Goal: Complete application form

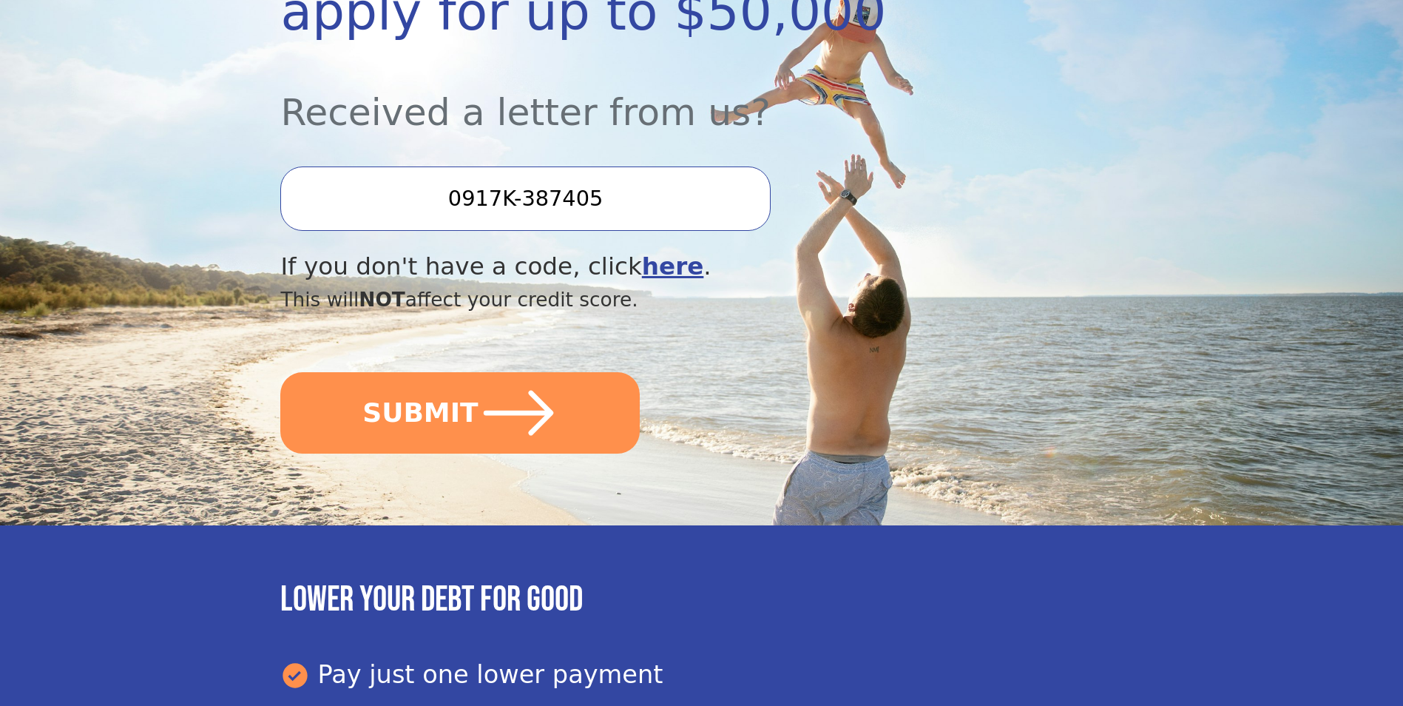
scroll to position [296, 0]
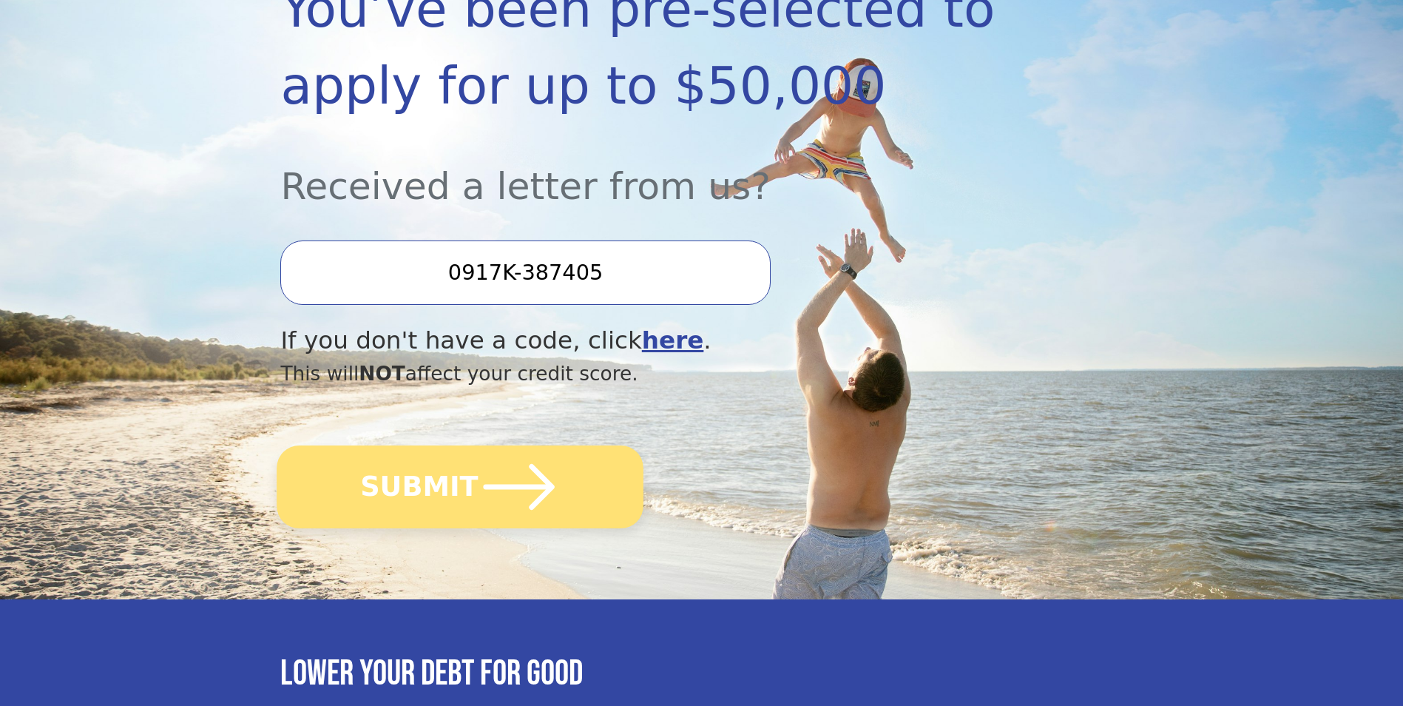
click at [407, 484] on button "SUBMIT" at bounding box center [460, 486] width 367 height 83
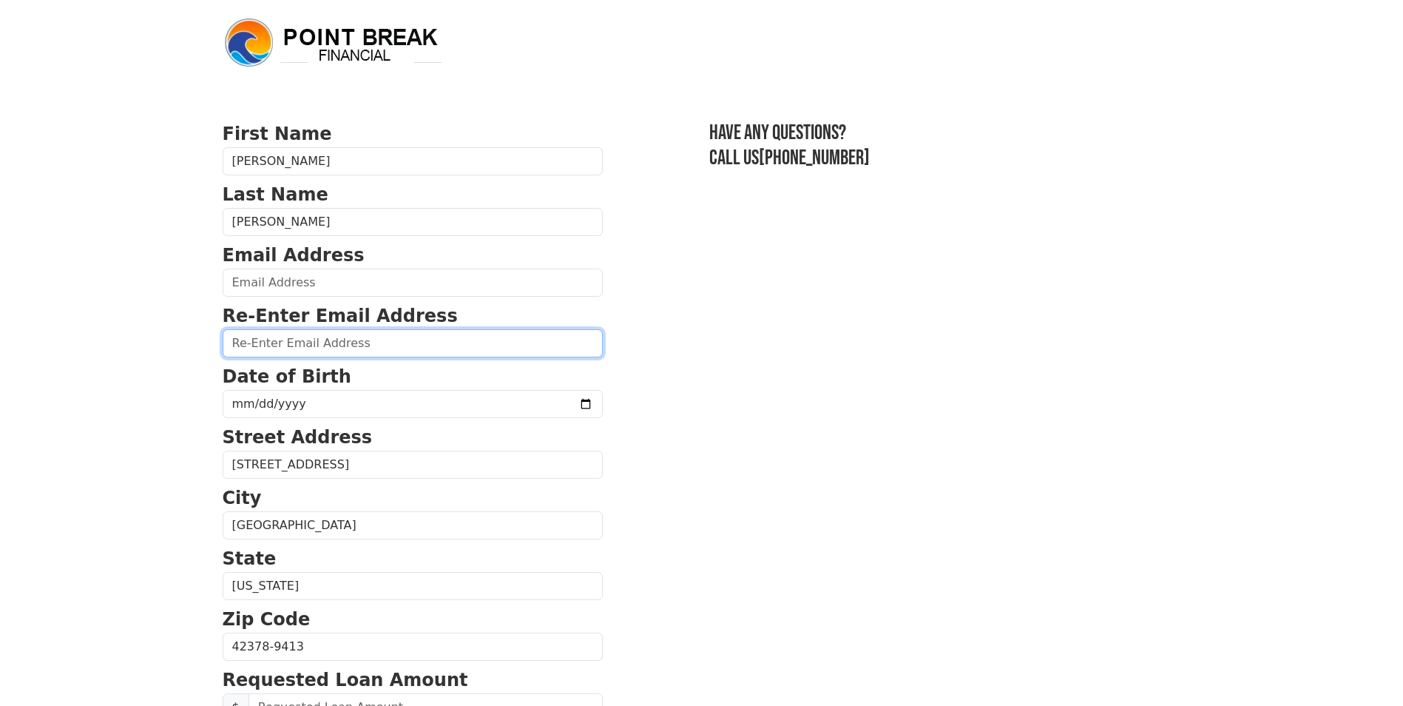
click at [268, 346] on input "email" at bounding box center [413, 343] width 380 height 28
type input "donnabr60@gmail.com"
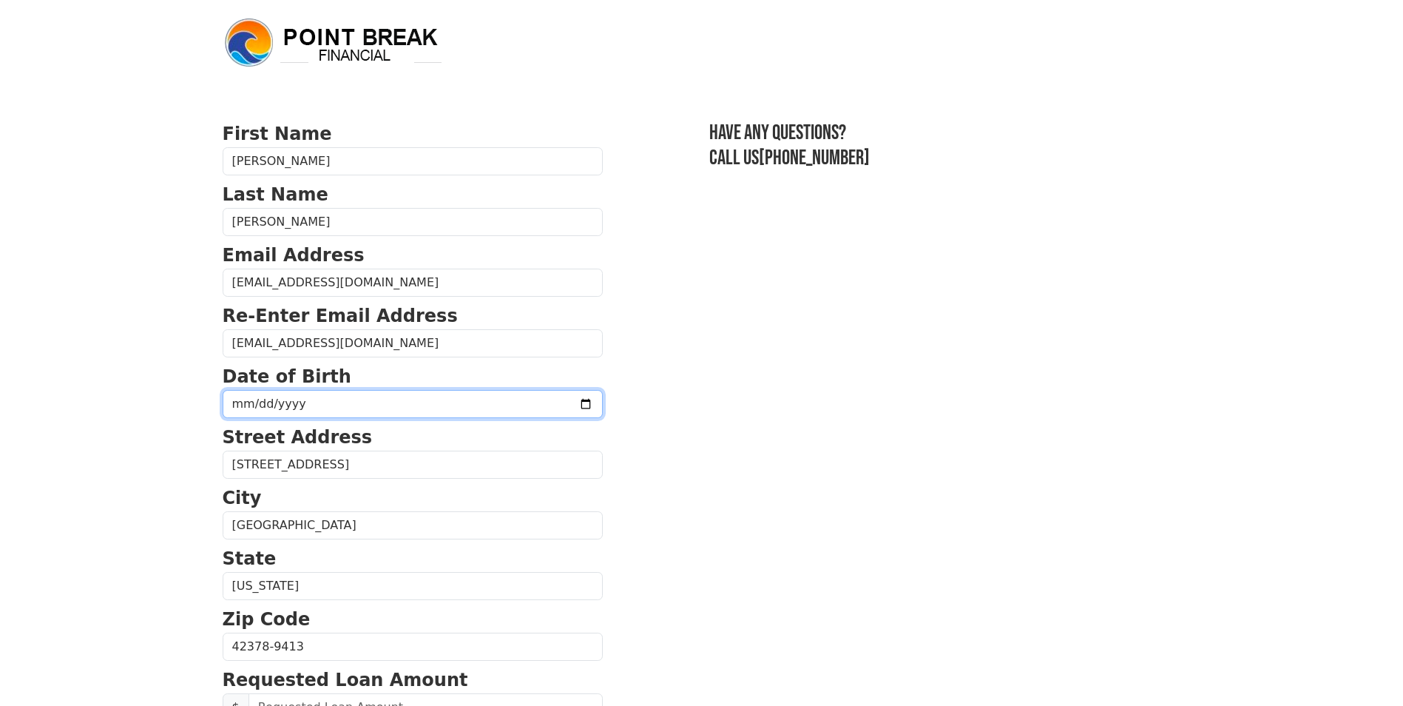
click at [281, 402] on input "date" at bounding box center [413, 404] width 380 height 28
click at [376, 409] on input "date" at bounding box center [413, 404] width 380 height 28
click at [253, 408] on input "date" at bounding box center [413, 404] width 380 height 28
click at [246, 410] on input "date" at bounding box center [413, 404] width 380 height 28
type input "1964-06-12"
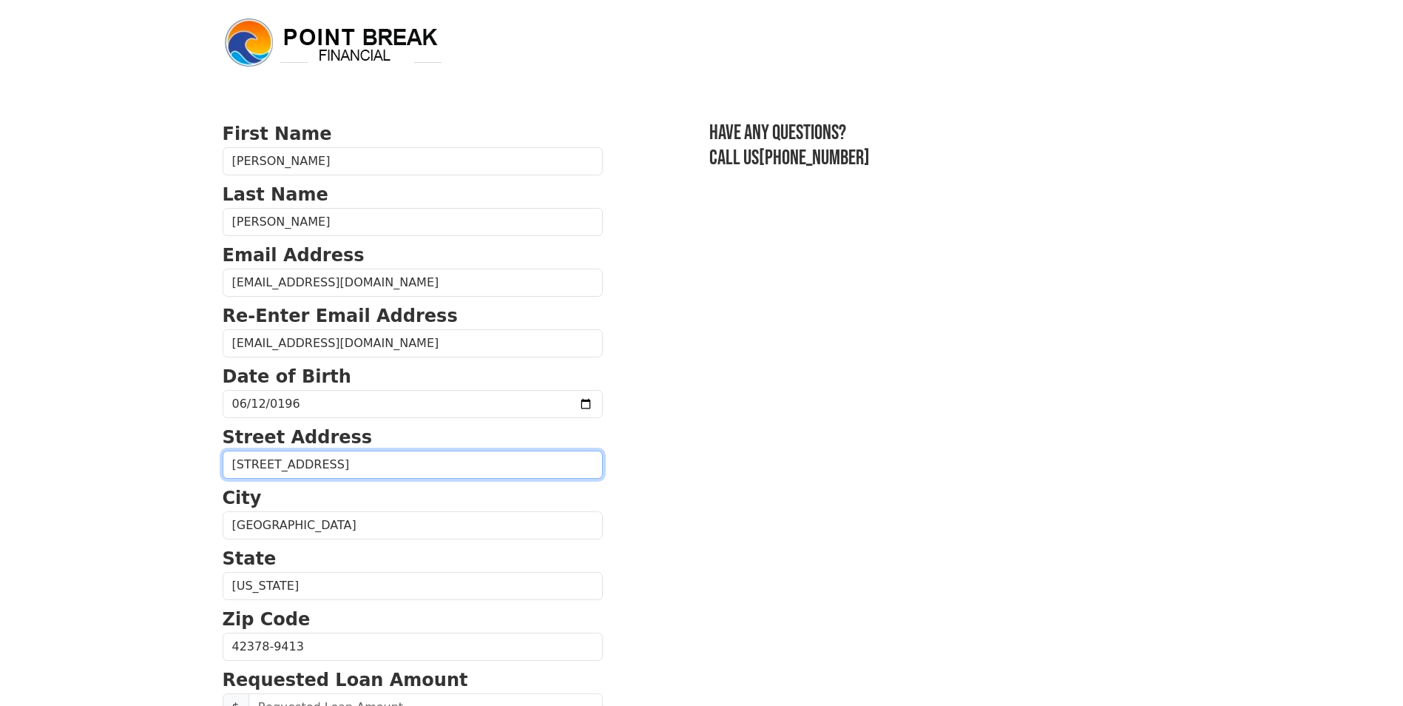
click at [432, 467] on input "141 Sugar Grove Rd" at bounding box center [413, 464] width 380 height 28
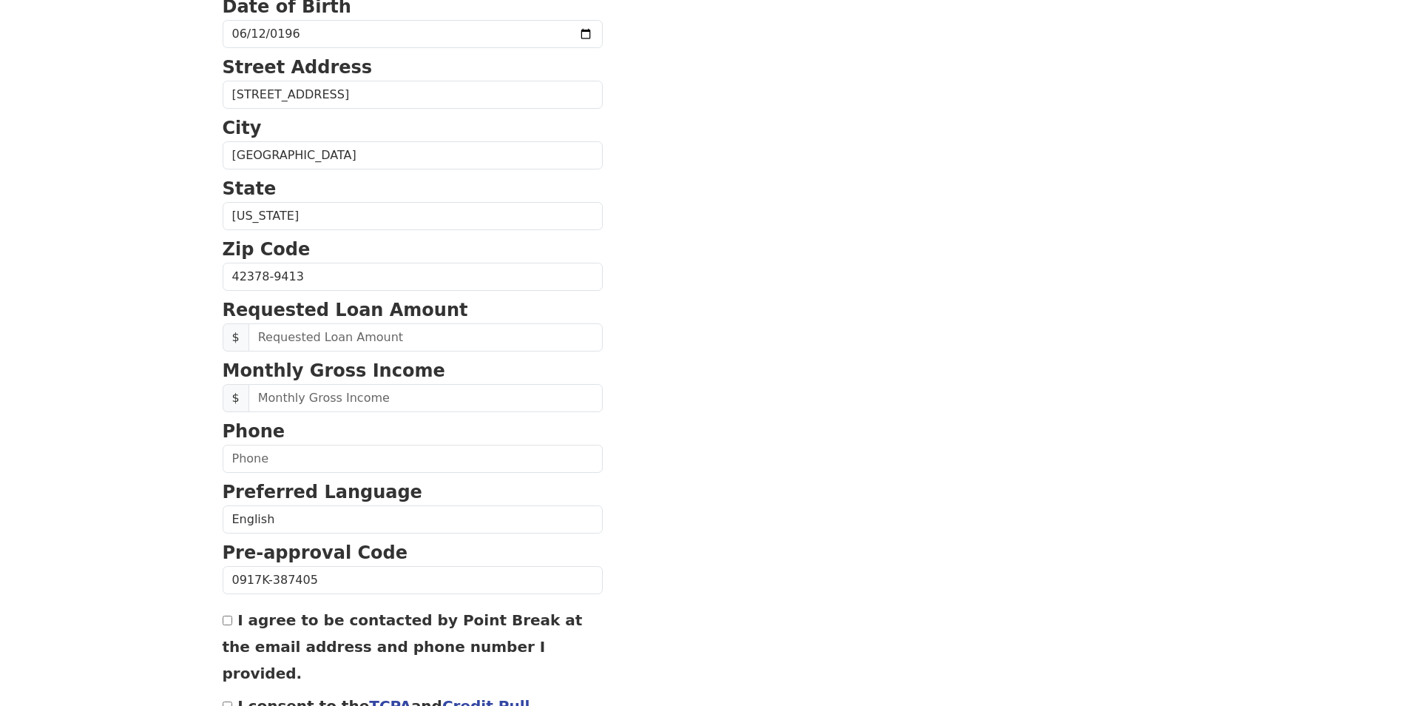
scroll to position [444, 0]
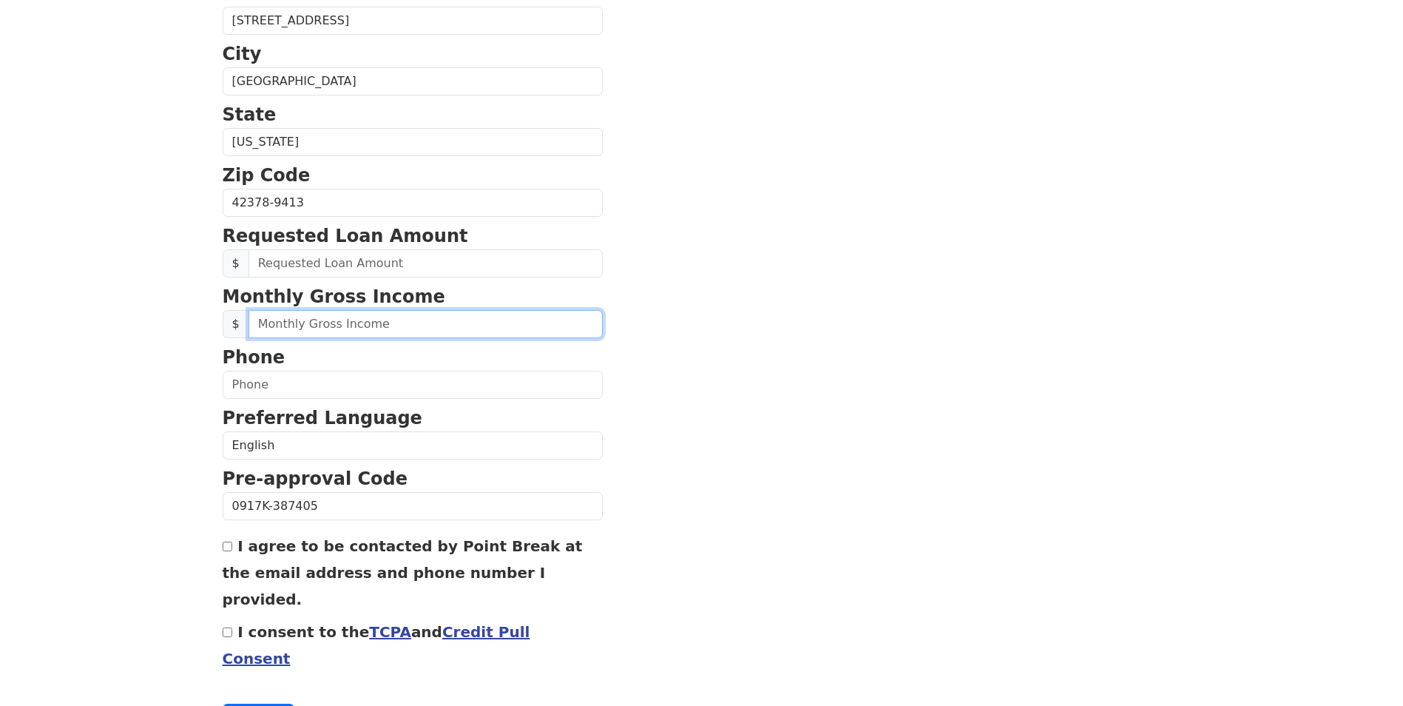
drag, startPoint x: 375, startPoint y: 535, endPoint x: 296, endPoint y: 321, distance: 228.6
click at [296, 321] on input "text" at bounding box center [426, 324] width 354 height 28
type input "35,000.00"
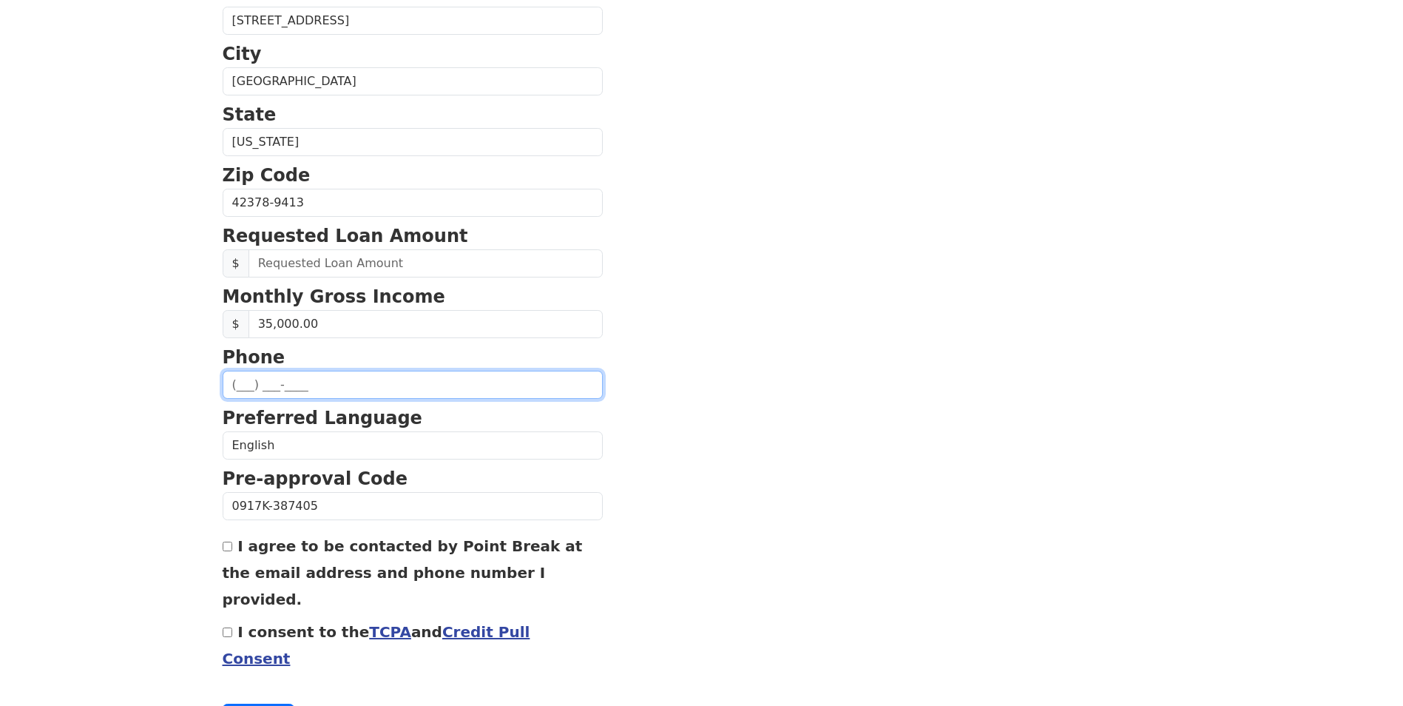
click at [340, 383] on input "text" at bounding box center [413, 385] width 380 height 28
type input "(937) 974-5423"
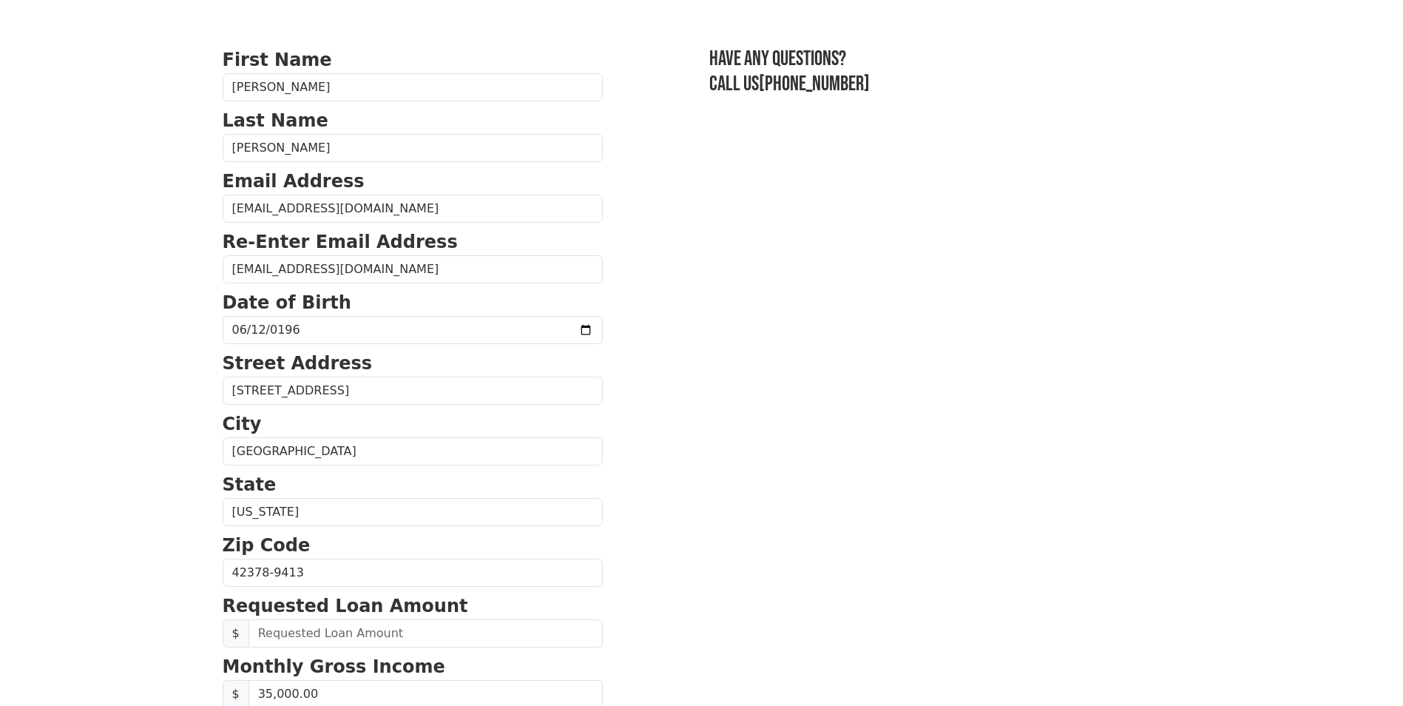
scroll to position [0, 0]
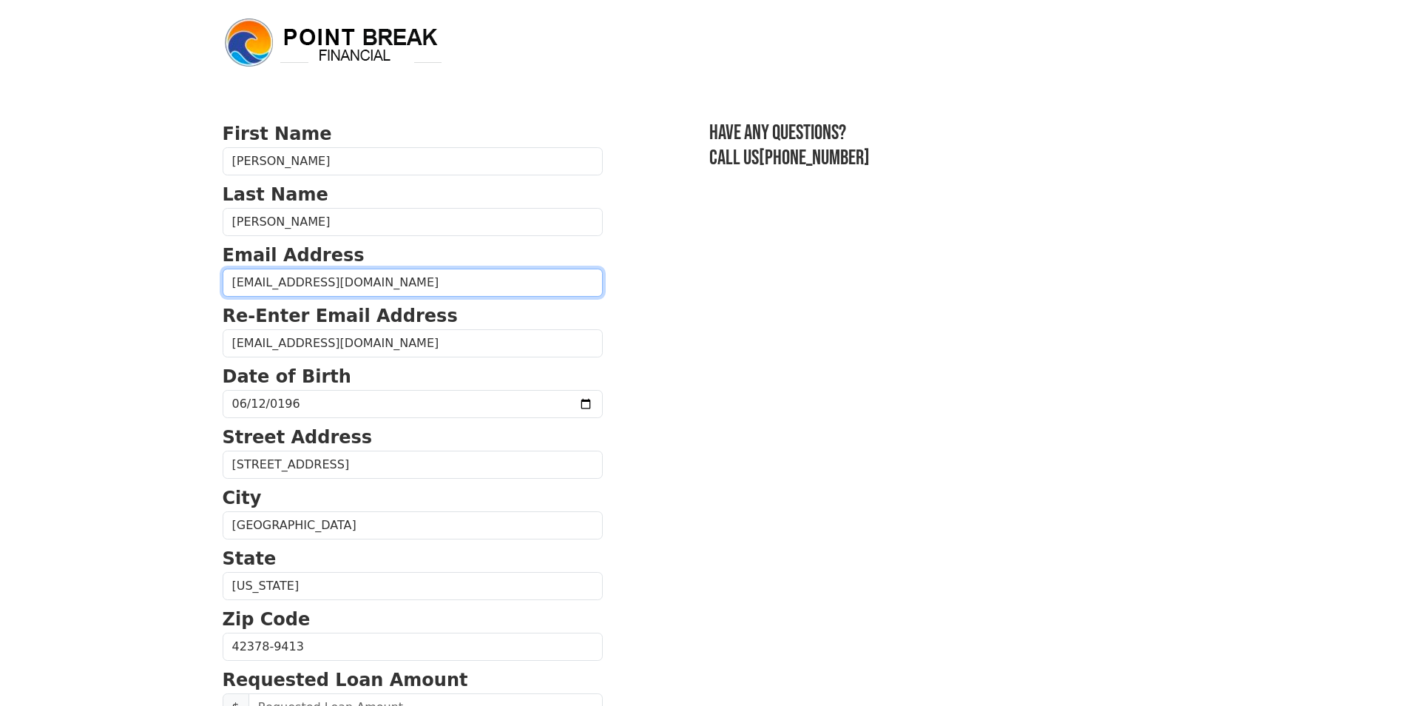
drag, startPoint x: 377, startPoint y: 283, endPoint x: 180, endPoint y: 299, distance: 197.4
click at [180, 299] on body "First Name Daniel Last Name Bower Email Address donnabr60@gmail.com Re-Enter Em…" at bounding box center [701, 353] width 1403 height 706
type input "daniel.bower@gmr.net"
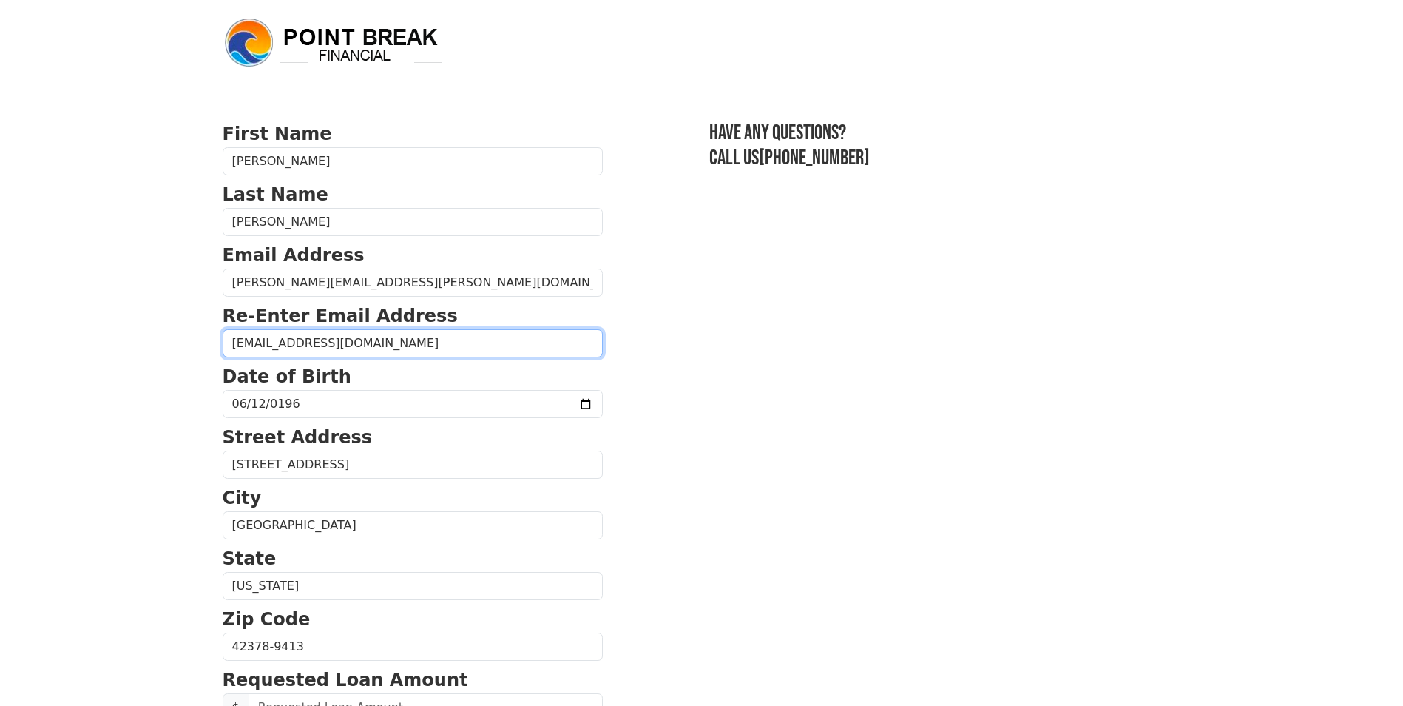
click at [361, 335] on input "donnabr60@gmail.com" at bounding box center [413, 343] width 380 height 28
type input "d"
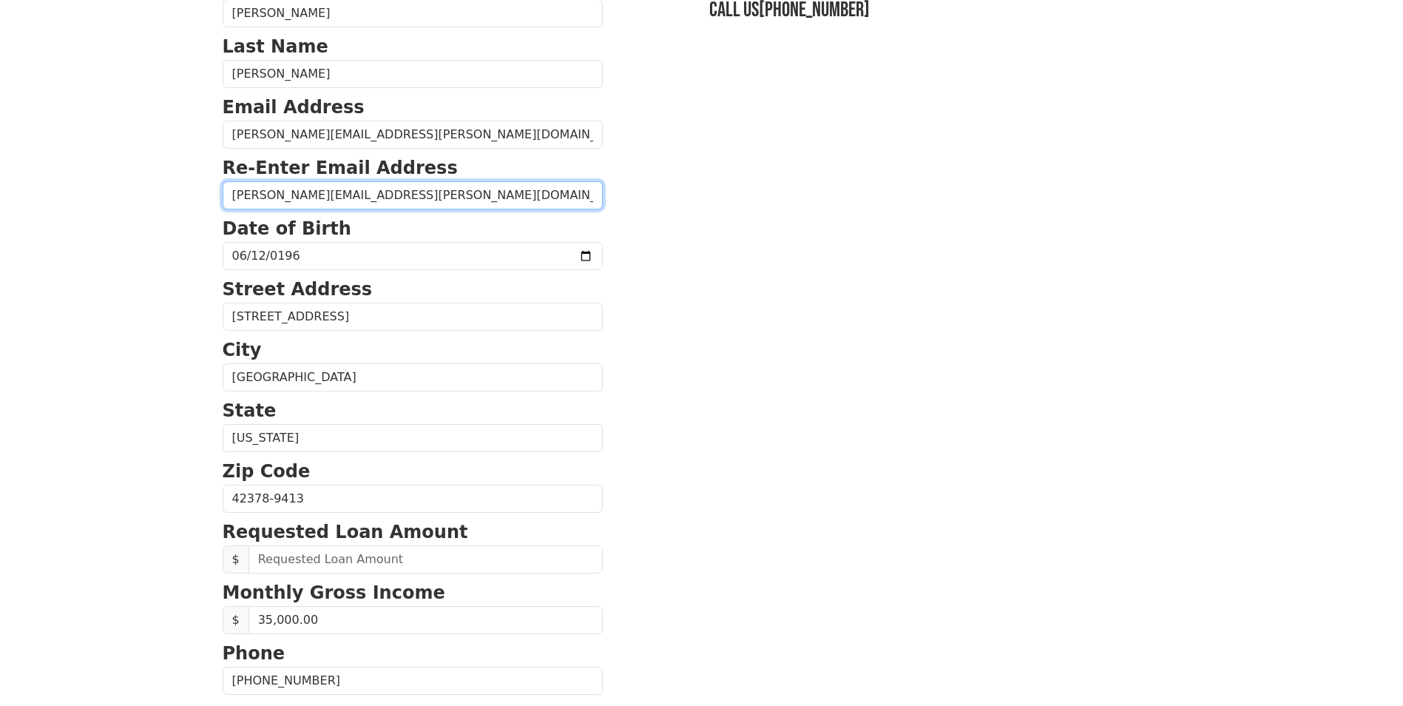
scroll to position [178, 0]
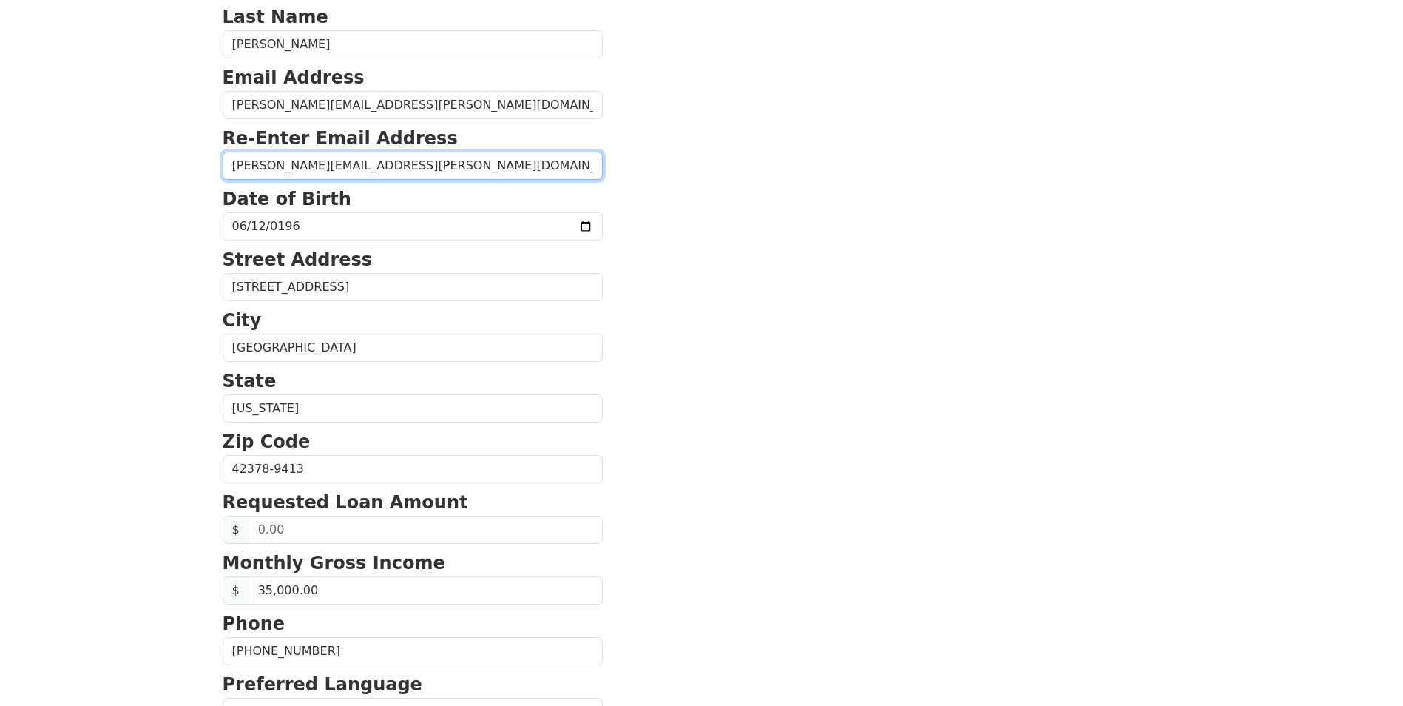
type input "daniel.bower@gmr.net"
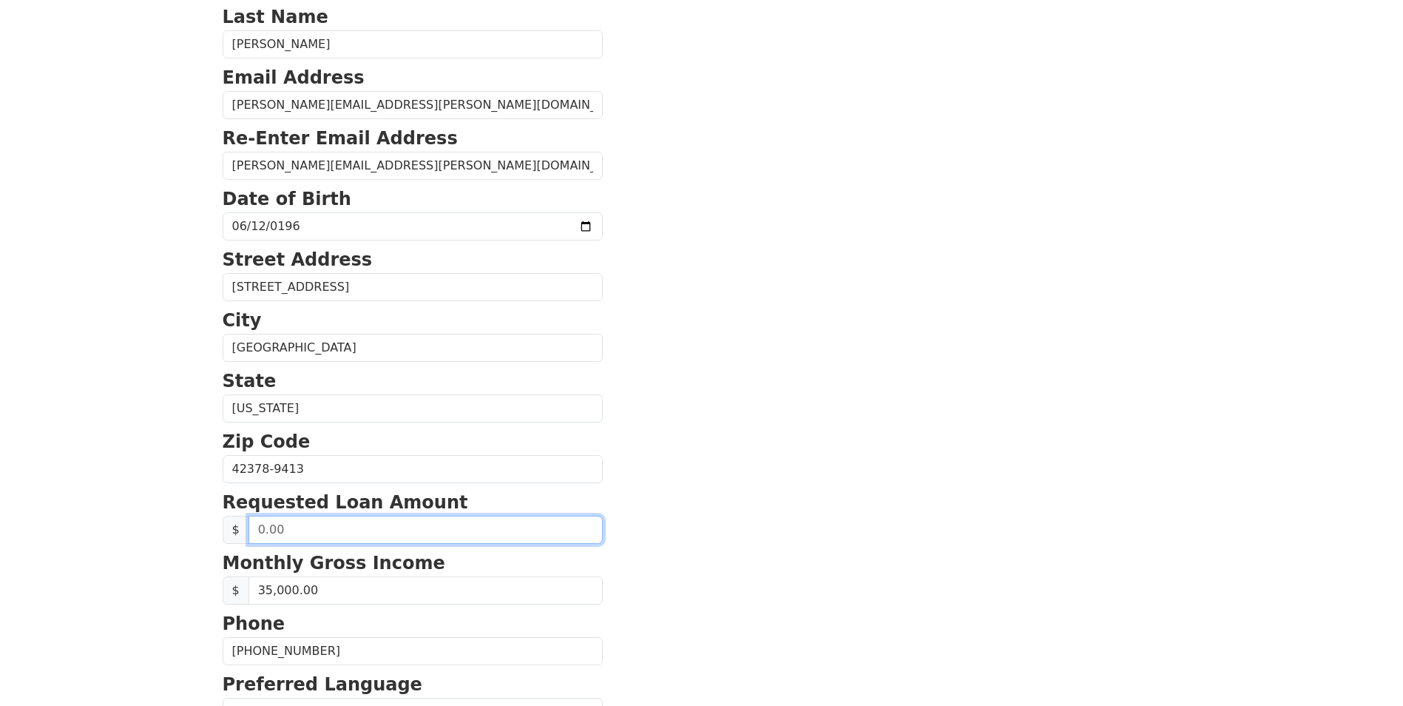
click at [391, 532] on input "text" at bounding box center [426, 529] width 354 height 28
type input "35,000.00"
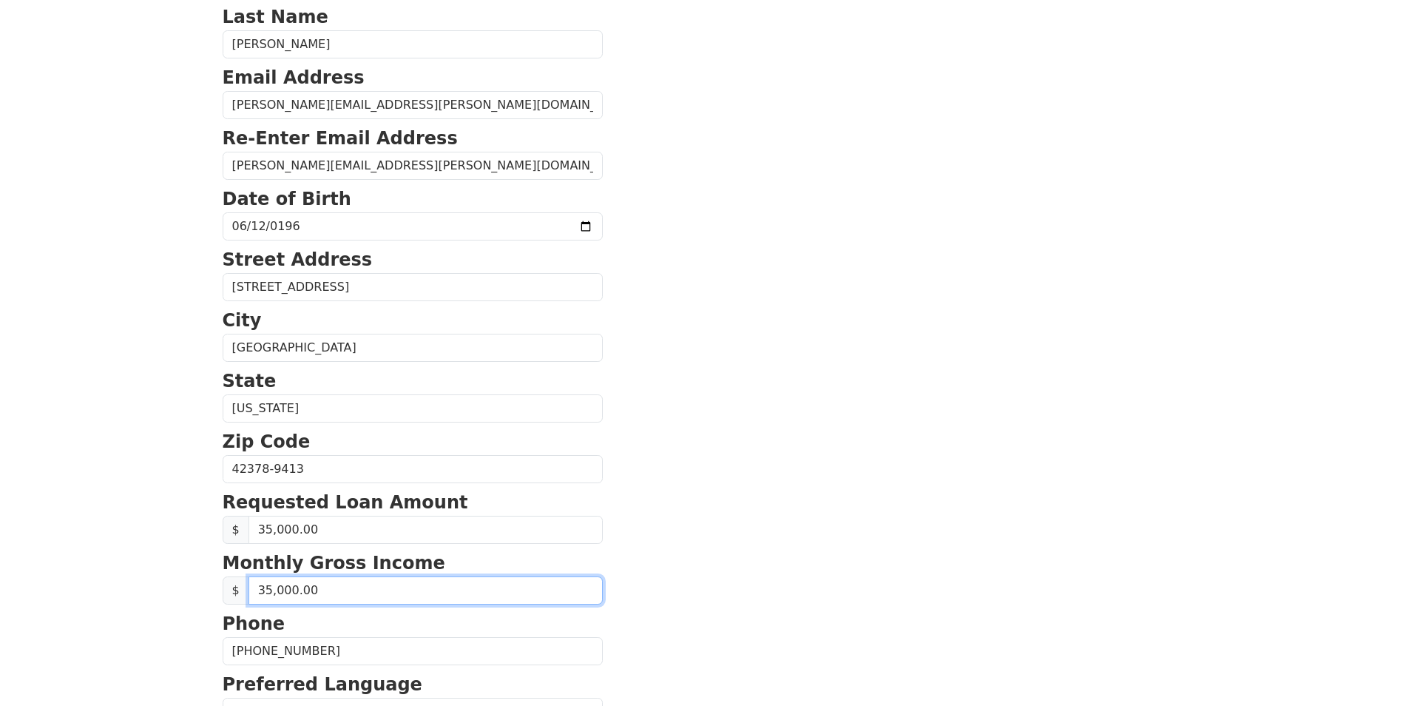
drag, startPoint x: 335, startPoint y: 587, endPoint x: 120, endPoint y: 615, distance: 217.0
click at [120, 528] on html "First Name Daniel Last Name Bower Email Address daniel.bower@gmr.net Re-Enter E…" at bounding box center [701, 175] width 1403 height 706
type input "6,500.00"
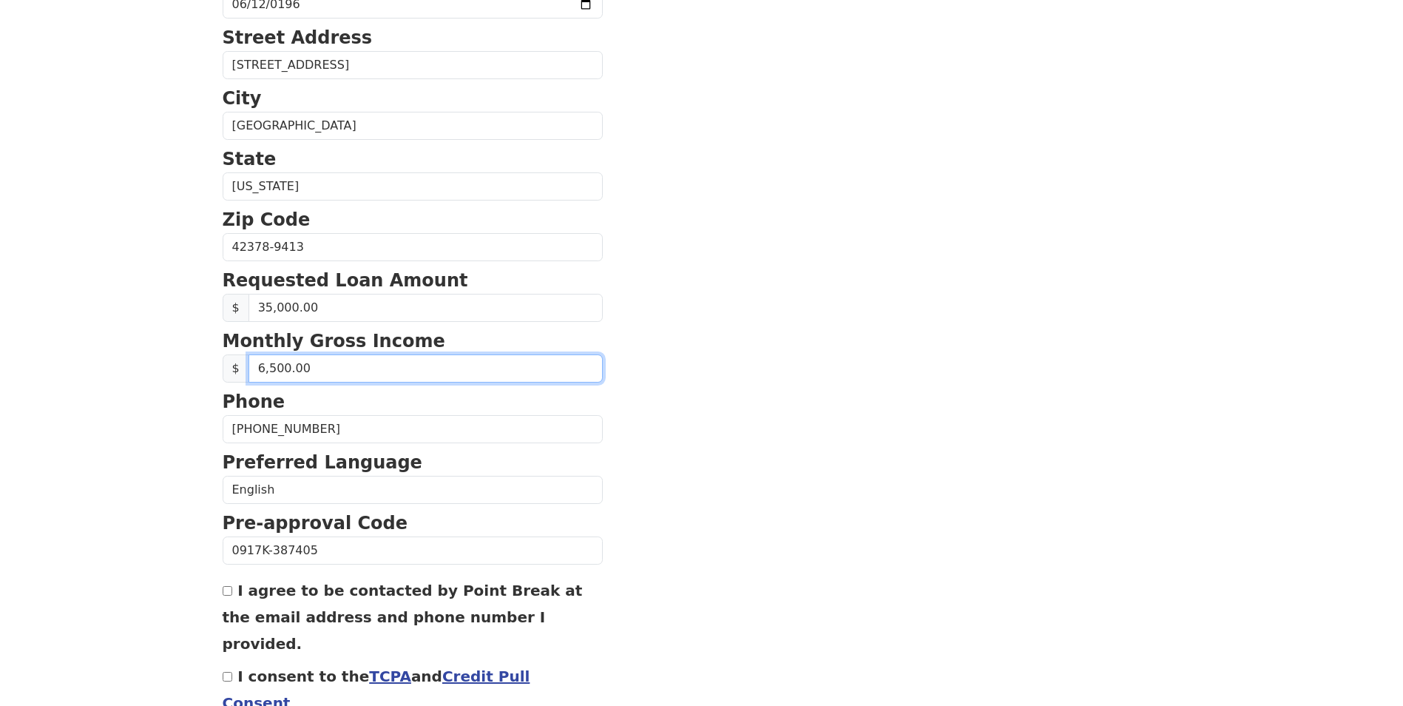
scroll to position [472, 0]
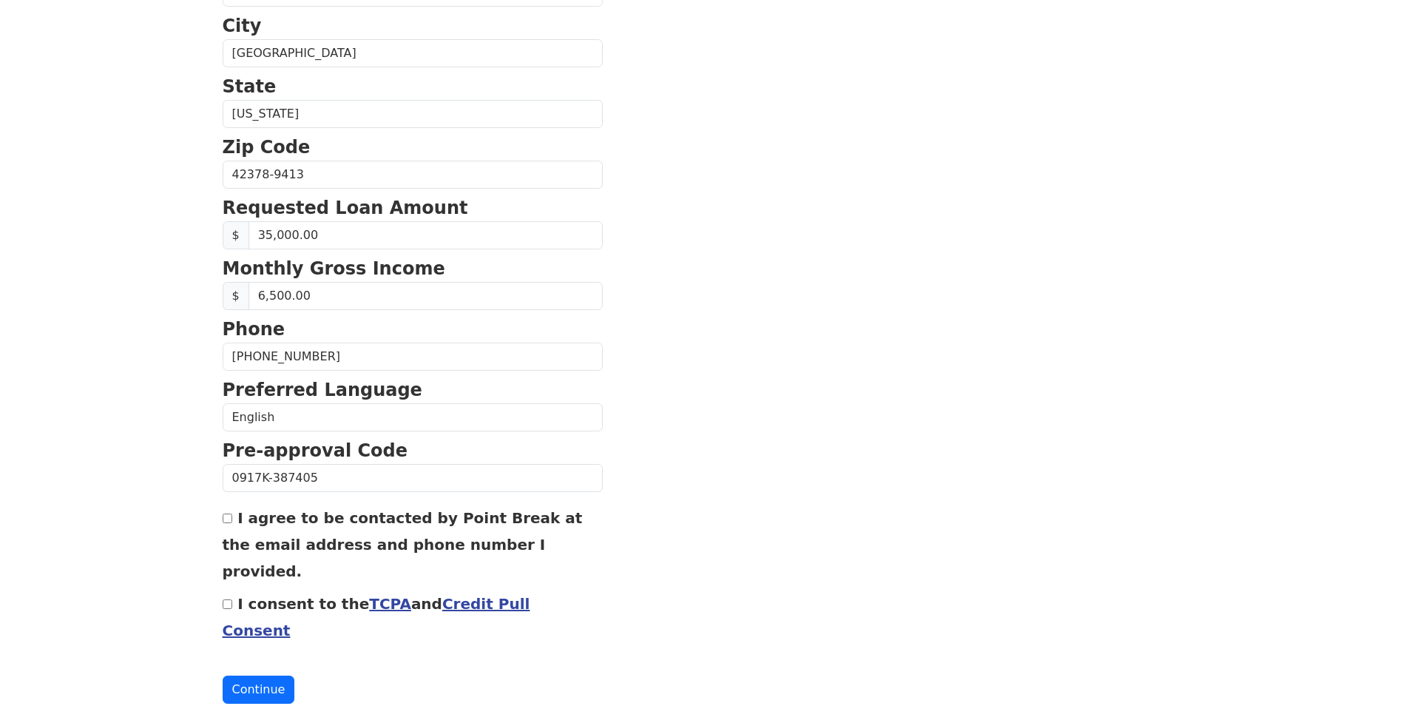
click at [229, 517] on input "I agree to be contacted by Point Break at the email address and phone number I …" at bounding box center [228, 518] width 10 height 10
checkbox input "true"
click at [452, 595] on link "Credit Pull Consent" at bounding box center [377, 617] width 308 height 44
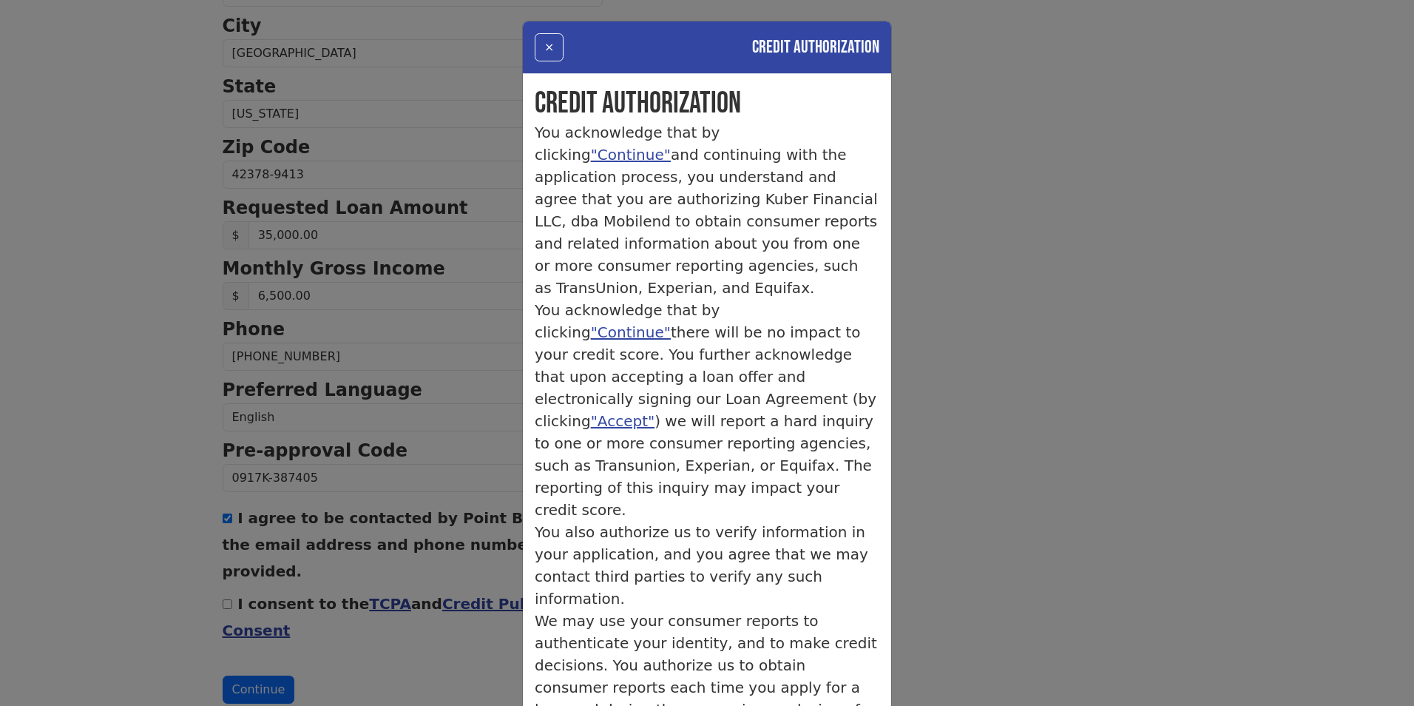
click at [354, 633] on div "× Credit Authorization Credit Authorization You acknowledge that by clicking "C…" at bounding box center [707, 353] width 1414 height 706
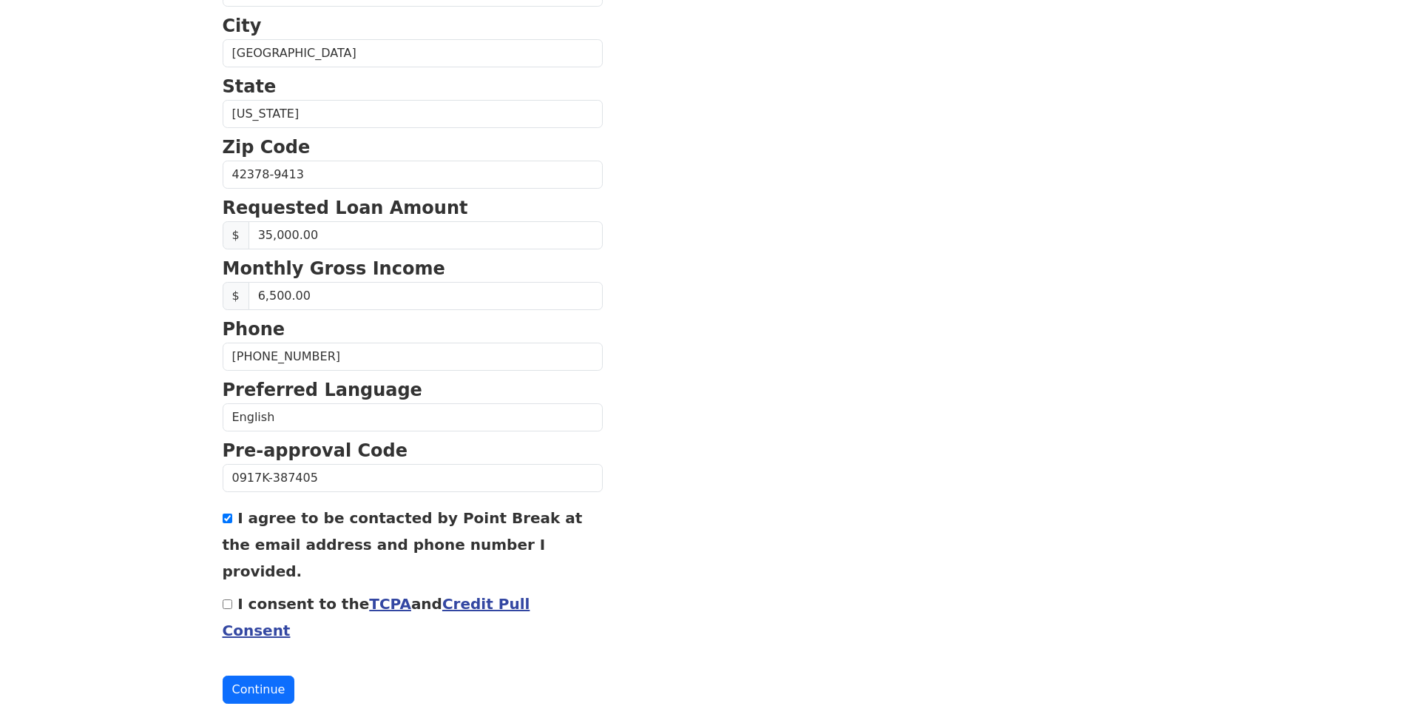
click at [223, 599] on input "I consent to the TCPA and Credit Pull Consent" at bounding box center [228, 604] width 10 height 10
checkbox input "true"
click at [249, 675] on button "Continue" at bounding box center [259, 689] width 72 height 28
